Goal: Check status

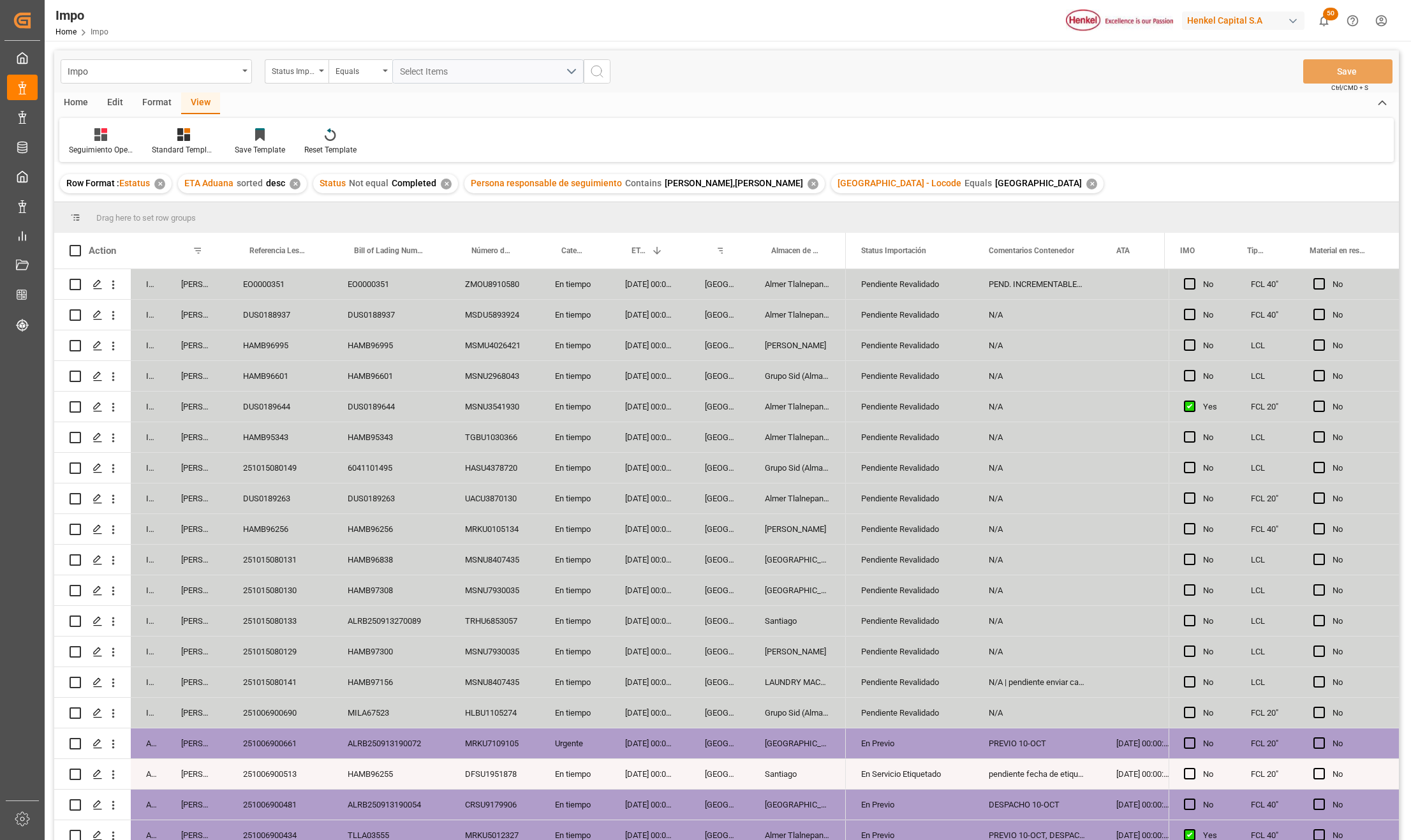
scroll to position [256, 0]
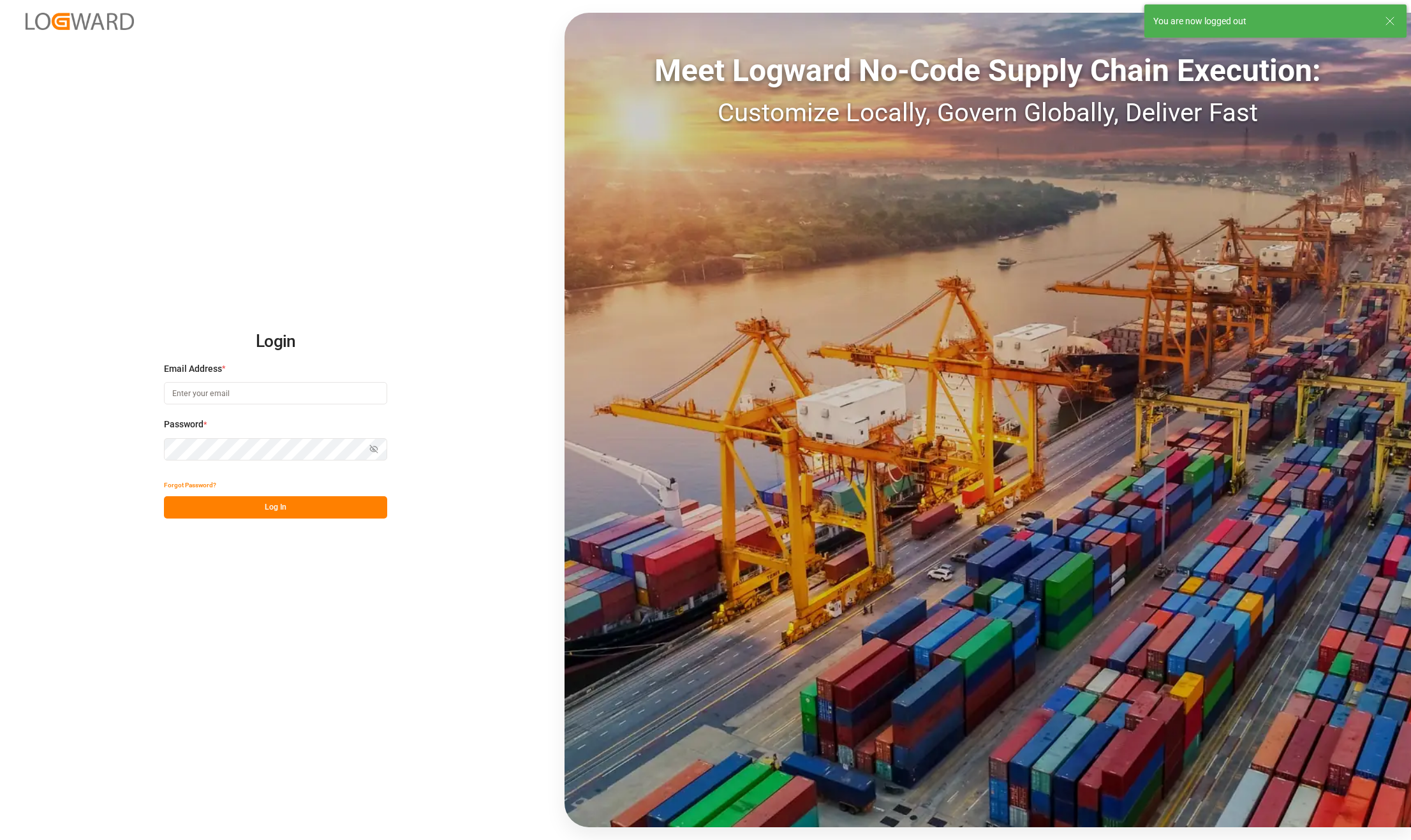
type input "[PERSON_NAME][EMAIL_ADDRESS][PERSON_NAME][DOMAIN_NAME]"
drag, startPoint x: 301, startPoint y: 511, endPoint x: 78, endPoint y: 738, distance: 318.2
click at [301, 511] on button "Log In" at bounding box center [276, 507] width 223 height 22
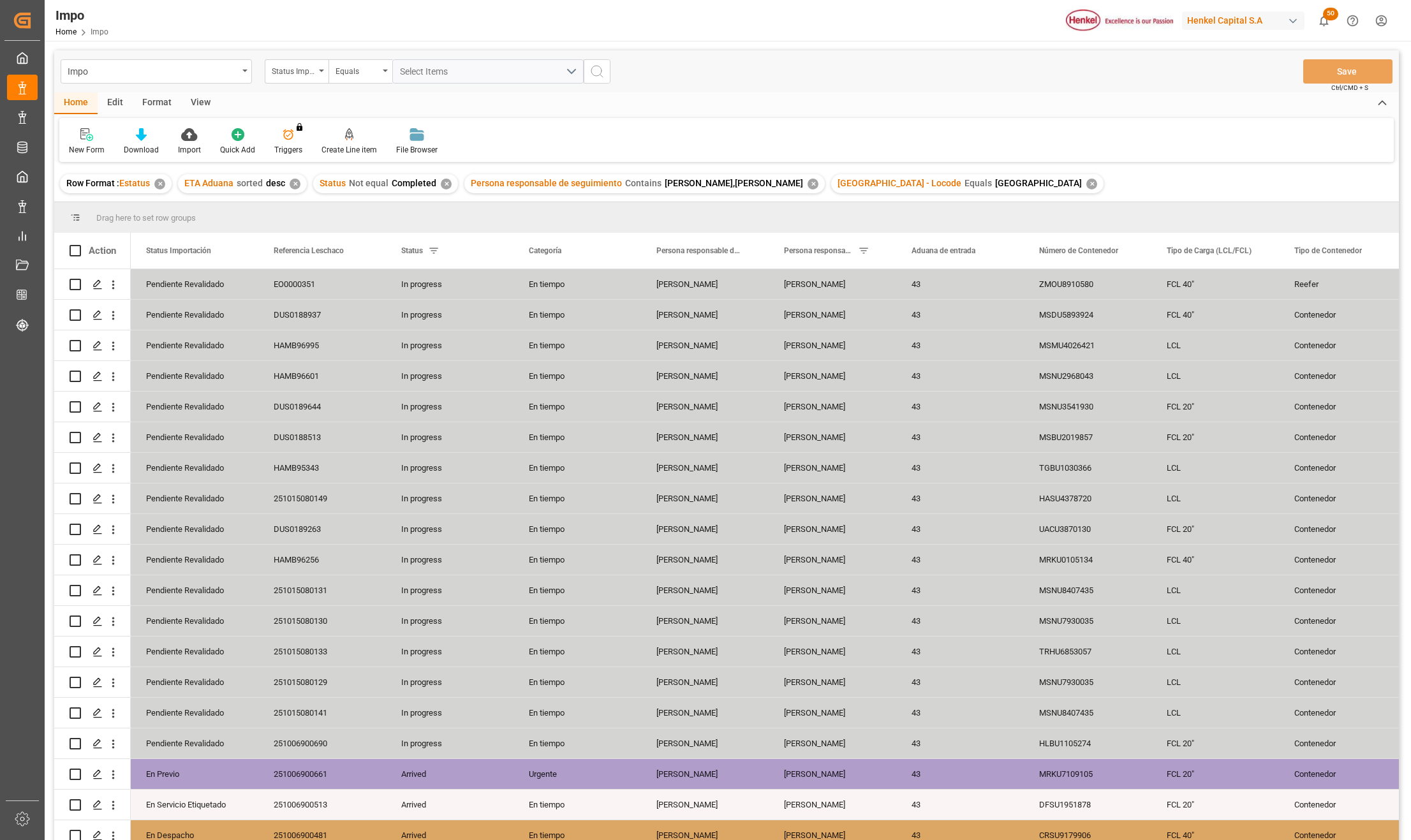
click at [199, 100] on div "View" at bounding box center [200, 103] width 39 height 22
click at [159, 134] on div at bounding box center [145, 134] width 64 height 14
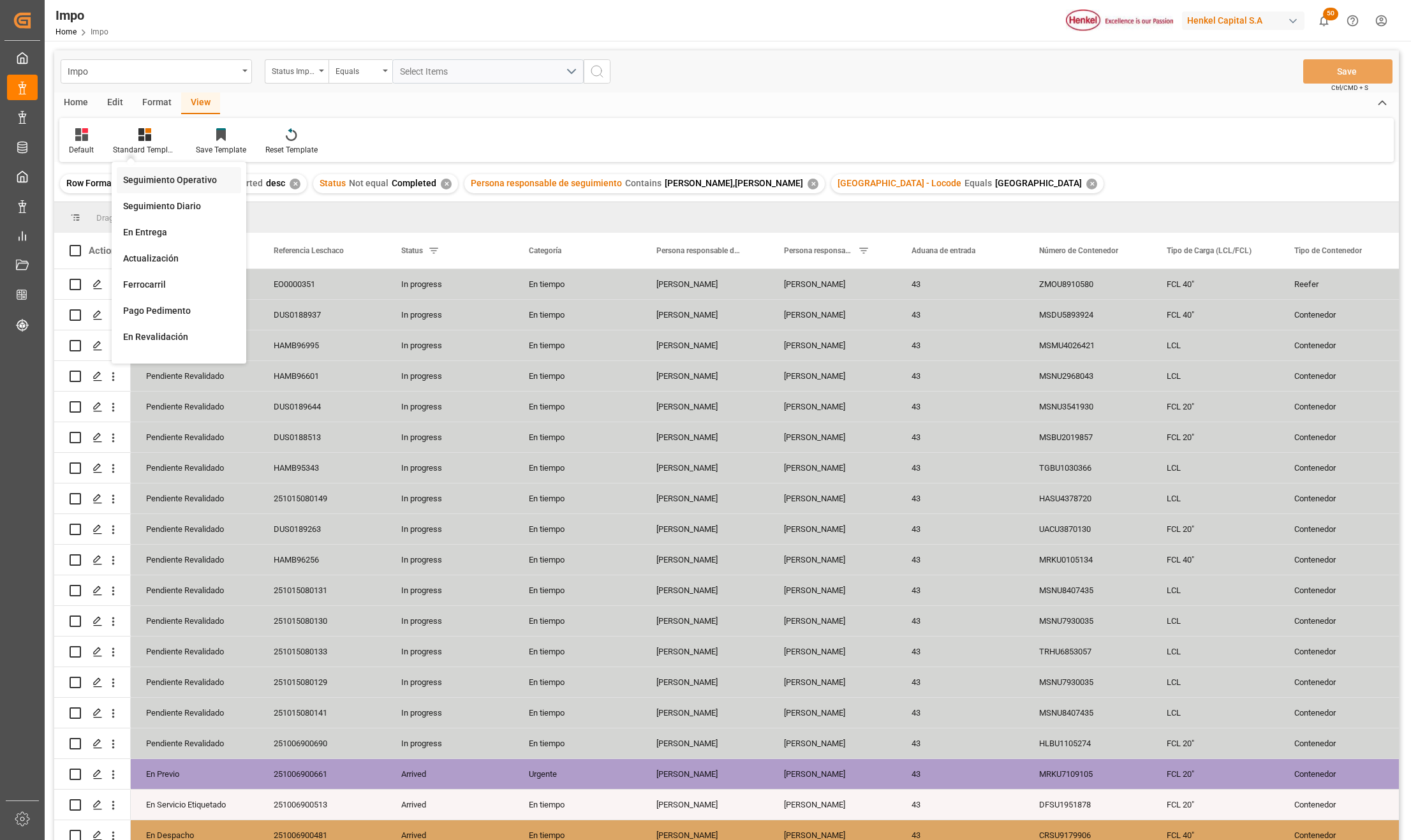
click at [164, 179] on div "Seguimiento Operativo" at bounding box center [178, 180] width 112 height 14
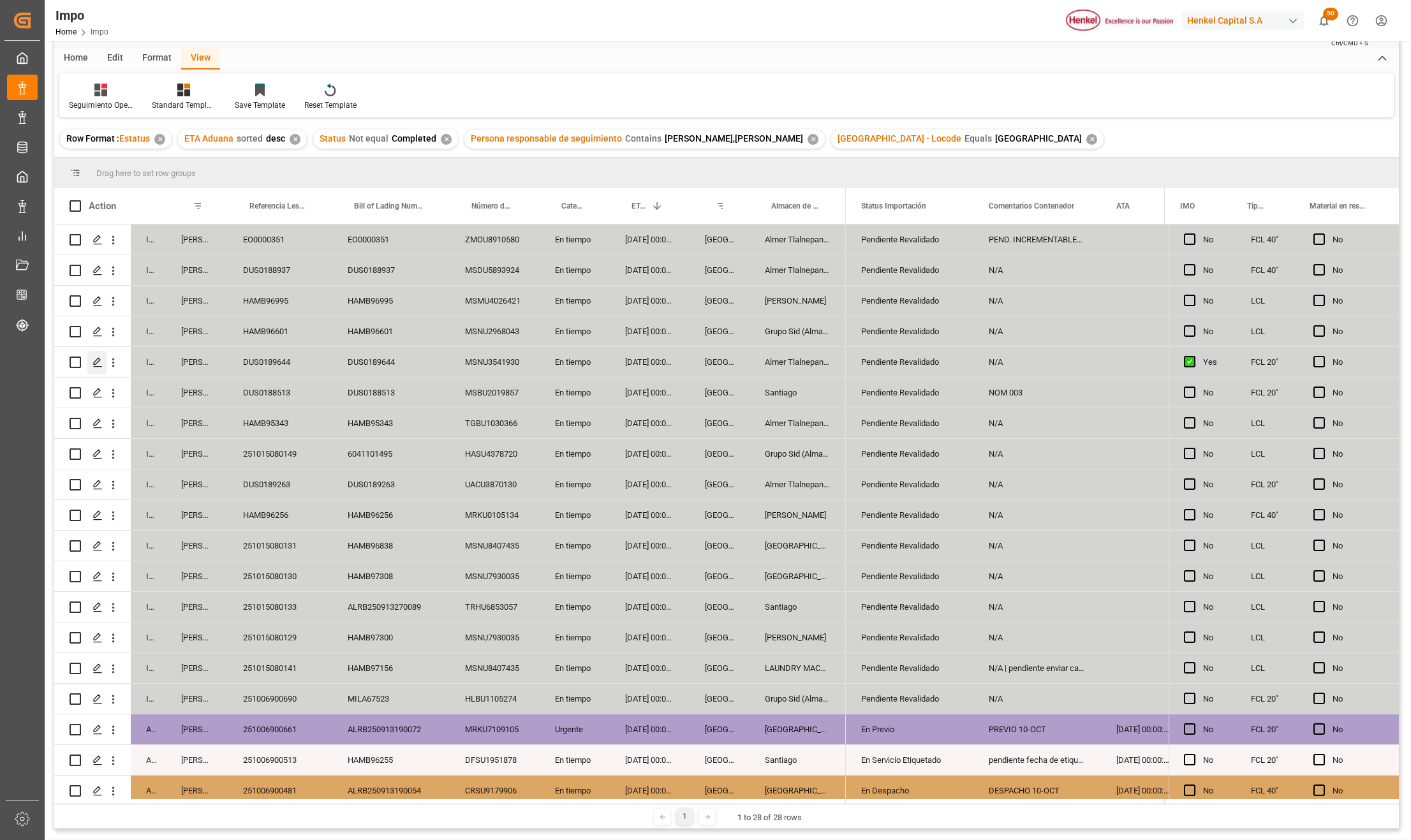
scroll to position [18, 0]
